Goal: Find contact information: Find contact information

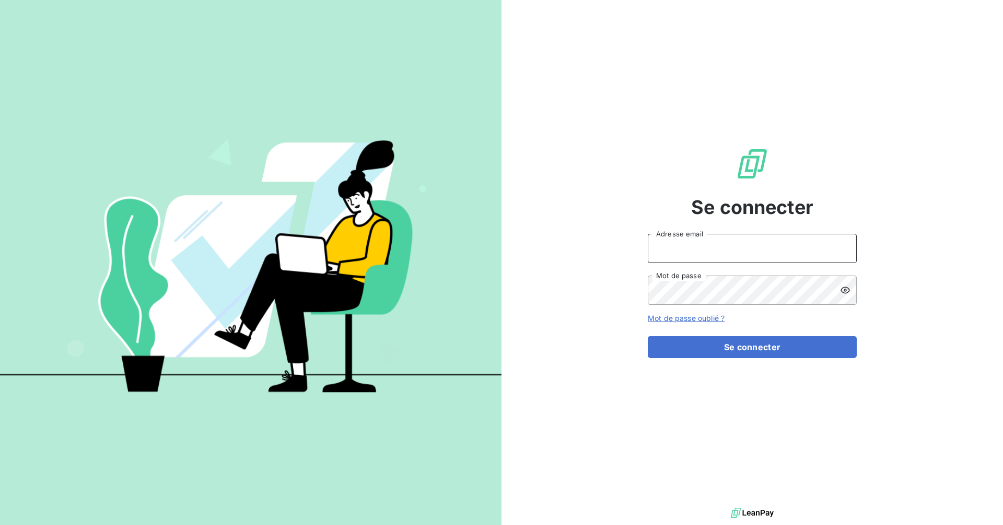
click at [752, 256] on input "Adresse email" at bounding box center [752, 248] width 209 height 29
type input "[EMAIL_ADDRESS][DOMAIN_NAME]"
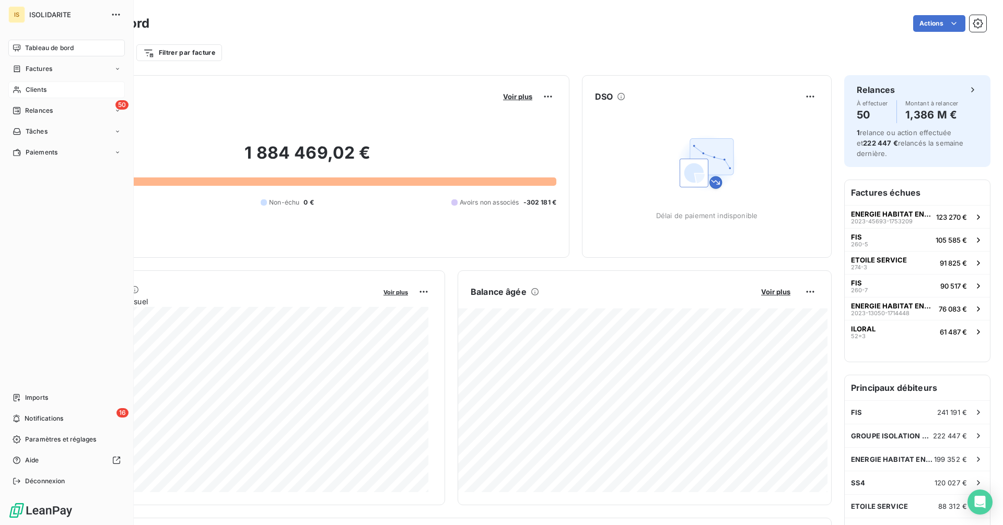
click at [31, 90] on span "Clients" at bounding box center [36, 89] width 21 height 9
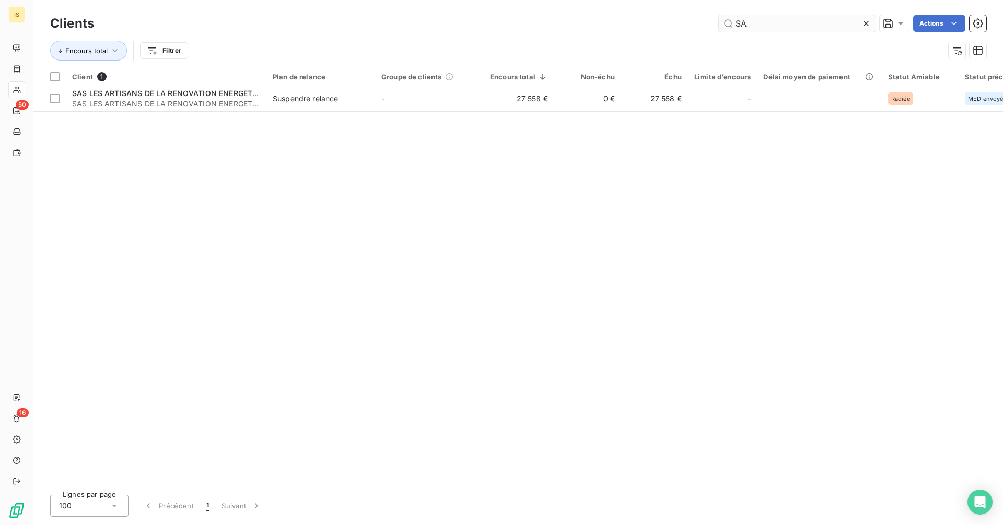
type input "S"
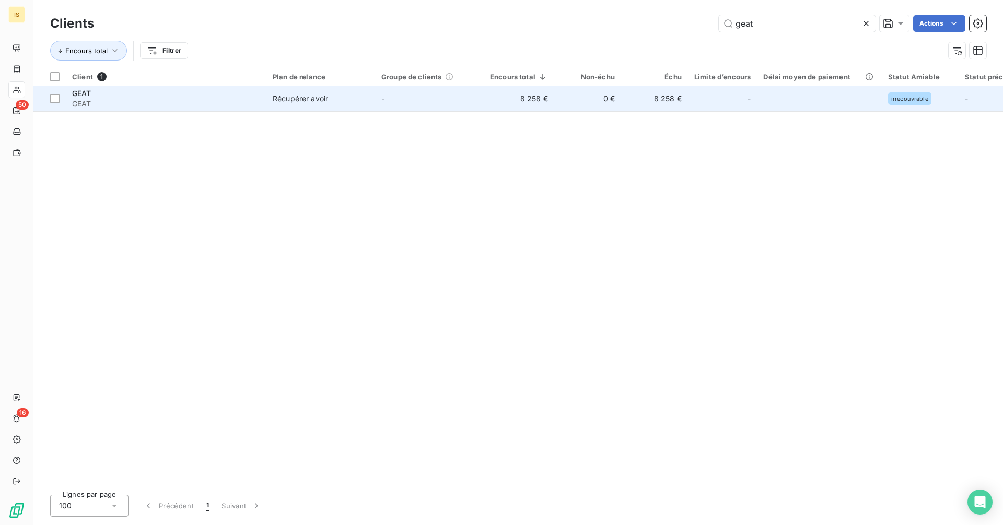
type input "geat"
click at [563, 104] on td "0 €" at bounding box center [587, 98] width 67 height 25
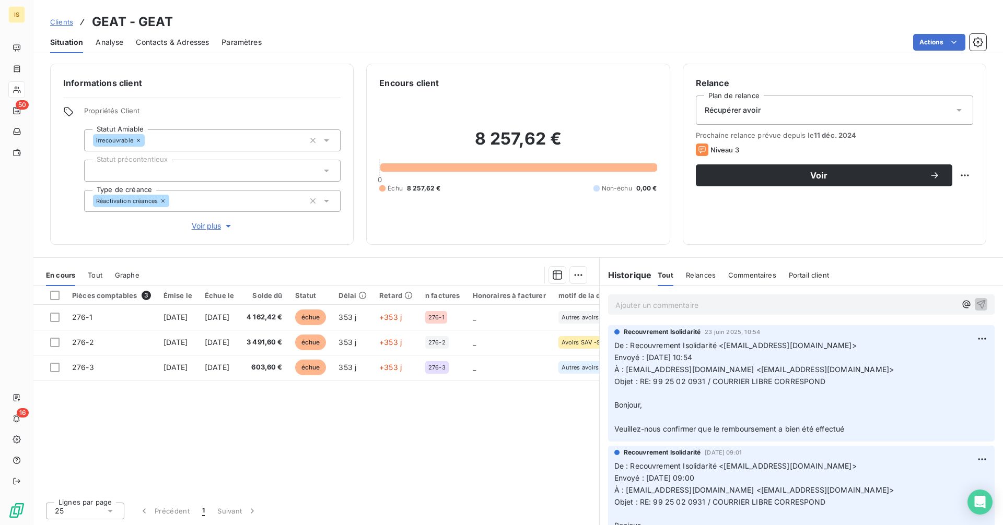
click at [171, 43] on span "Contacts & Adresses" at bounding box center [172, 42] width 73 height 10
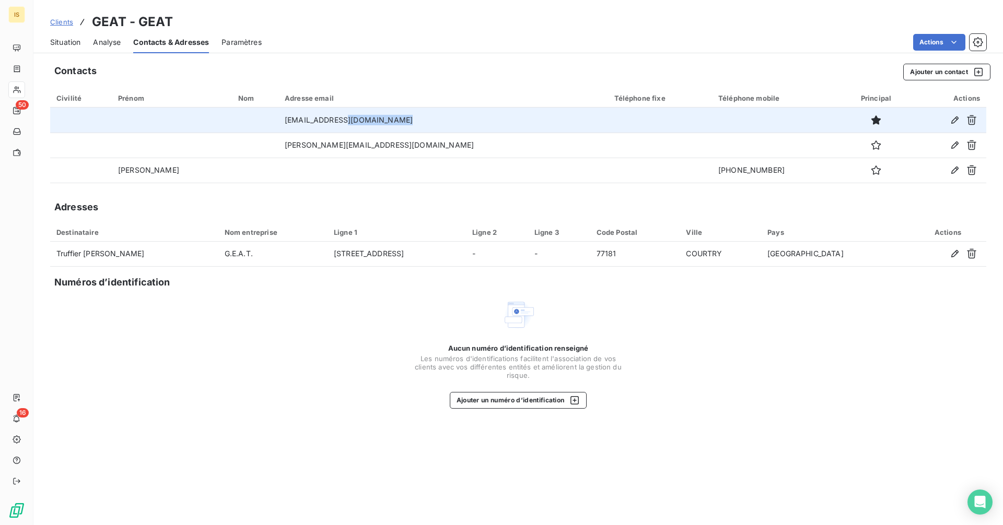
drag, startPoint x: 521, startPoint y: 121, endPoint x: 317, endPoint y: 124, distance: 203.2
click at [323, 124] on tr "[EMAIL_ADDRESS][DOMAIN_NAME]" at bounding box center [518, 120] width 936 height 25
drag, startPoint x: 296, startPoint y: 124, endPoint x: 285, endPoint y: 124, distance: 10.4
click at [285, 124] on td "[EMAIL_ADDRESS][DOMAIN_NAME]" at bounding box center [443, 120] width 330 height 25
click at [283, 122] on td "[EMAIL_ADDRESS][DOMAIN_NAME]" at bounding box center [443, 120] width 330 height 25
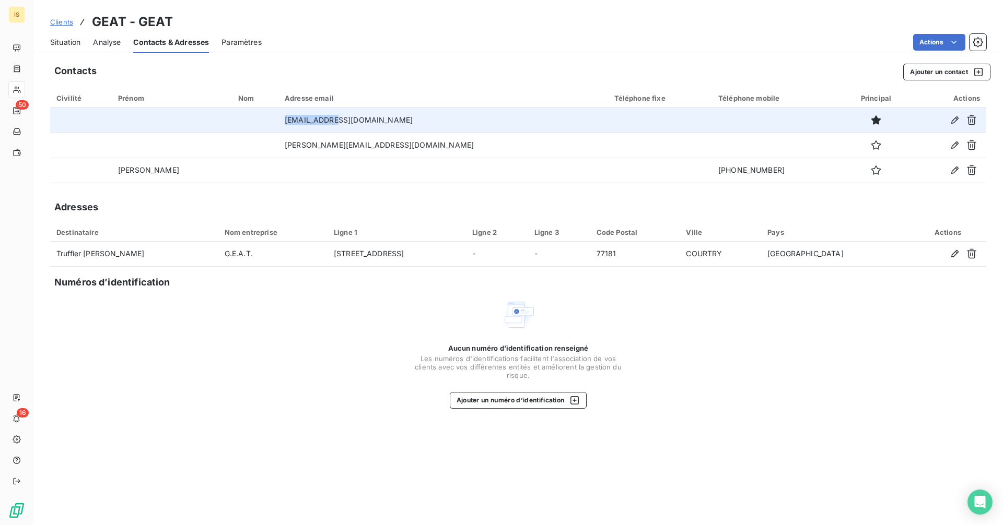
click at [281, 121] on td "[EMAIL_ADDRESS][DOMAIN_NAME]" at bounding box center [443, 120] width 330 height 25
click at [281, 120] on td "[EMAIL_ADDRESS][DOMAIN_NAME]" at bounding box center [443, 120] width 330 height 25
drag, startPoint x: 384, startPoint y: 116, endPoint x: 281, endPoint y: 123, distance: 102.6
click at [281, 123] on td "[EMAIL_ADDRESS][DOMAIN_NAME]" at bounding box center [443, 120] width 330 height 25
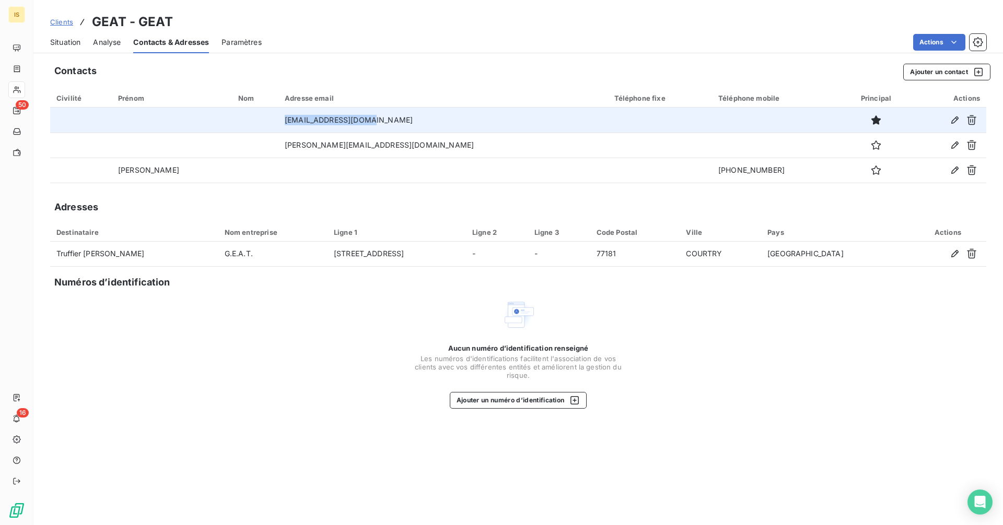
copy td "[EMAIL_ADDRESS][DOMAIN_NAME]"
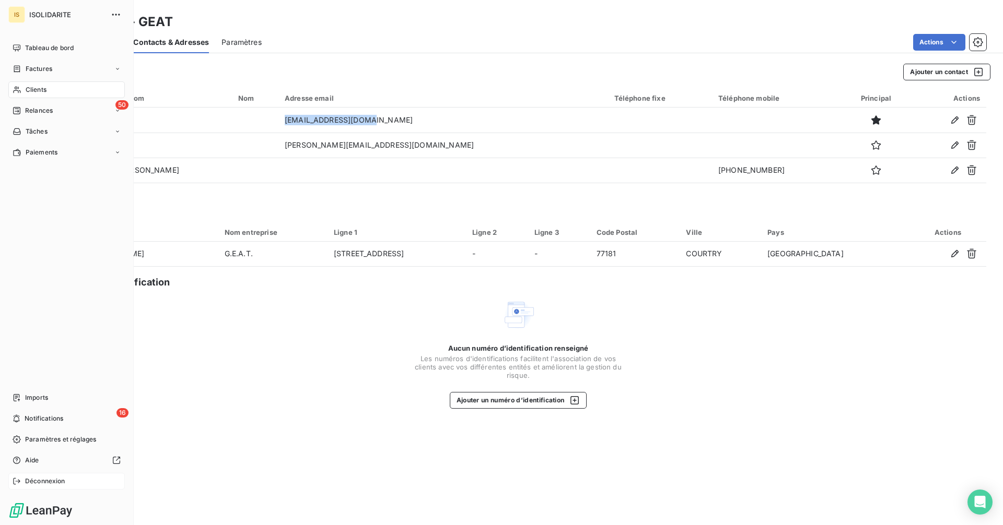
click at [23, 480] on div "Déconnexion" at bounding box center [66, 481] width 116 height 17
